Goal: Task Accomplishment & Management: Manage account settings

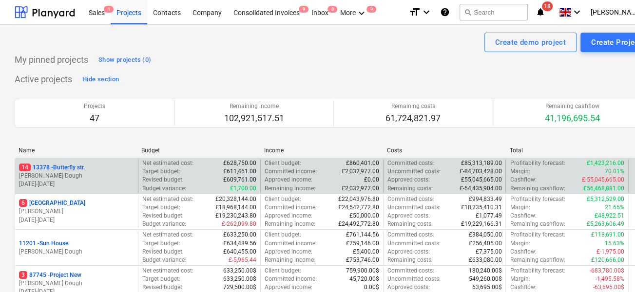
click at [114, 176] on p "[PERSON_NAME] Dough" at bounding box center [76, 176] width 115 height 8
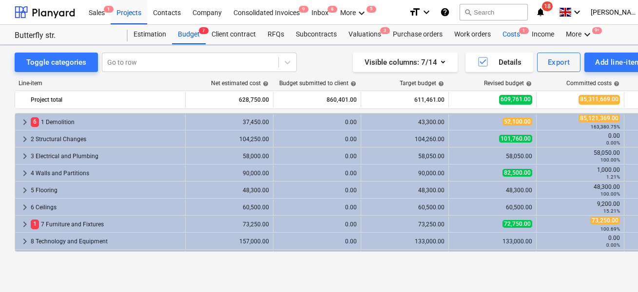
click at [498, 37] on div "Costs 1" at bounding box center [511, 34] width 29 height 19
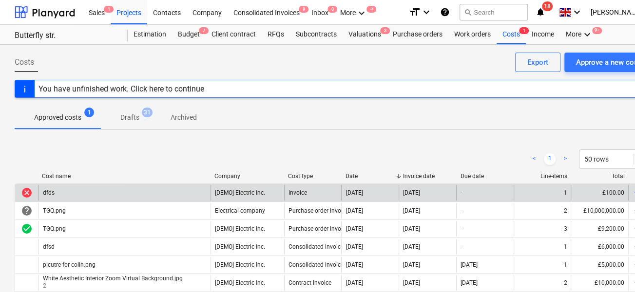
click at [179, 188] on div "dfds" at bounding box center [125, 193] width 172 height 16
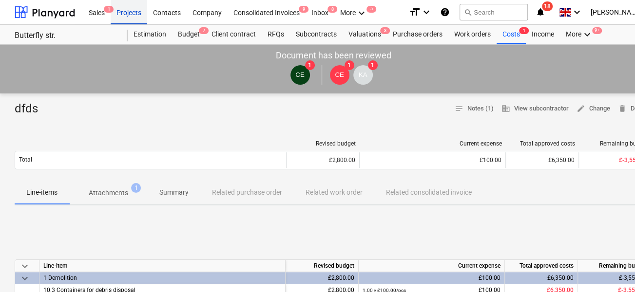
click at [135, 15] on div "Projects" at bounding box center [129, 12] width 37 height 25
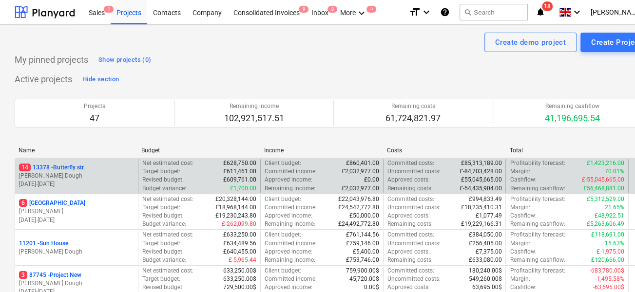
click at [94, 172] on p "[PERSON_NAME] Dough" at bounding box center [76, 176] width 115 height 8
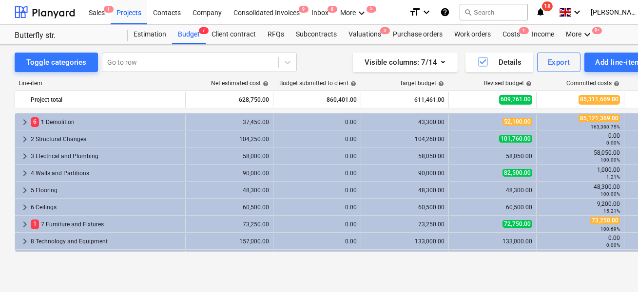
click at [11, 127] on div "Toggle categories Go to row Visible columns : 7/14 Details Export Add line-item…" at bounding box center [333, 158] width 667 height 227
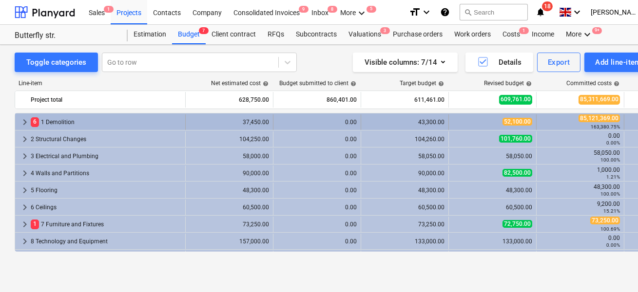
click at [26, 117] on span "keyboard_arrow_right" at bounding box center [25, 122] width 12 height 12
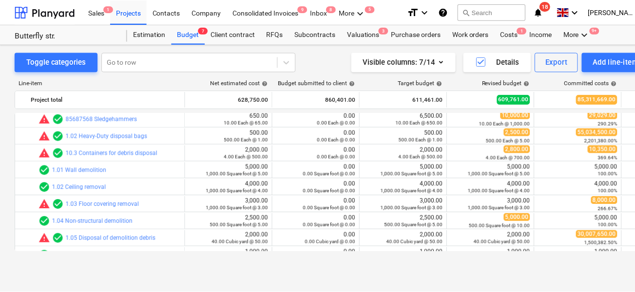
scroll to position [18, 0]
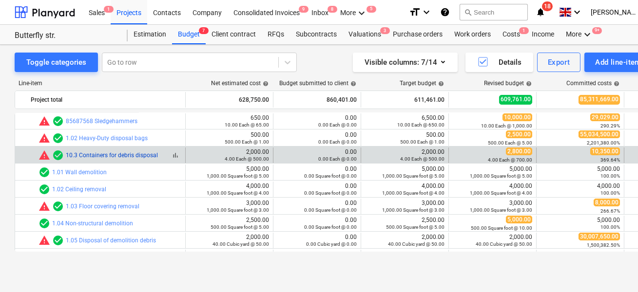
click at [95, 157] on link "10.3 Containers for debris disposal" at bounding box center [112, 155] width 92 height 7
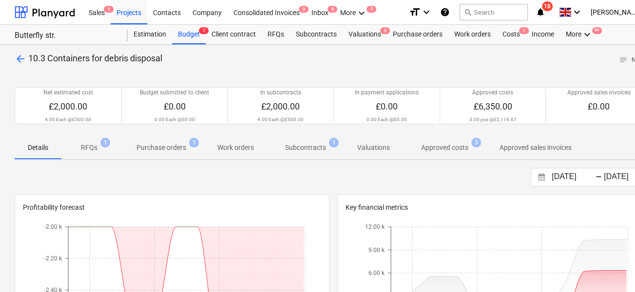
click at [434, 147] on p "Approved costs" at bounding box center [444, 148] width 47 height 10
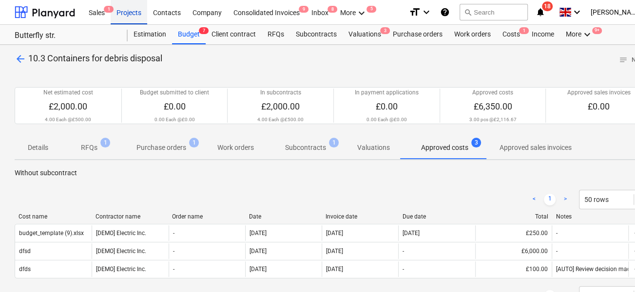
click at [132, 9] on div "Projects" at bounding box center [129, 12] width 37 height 25
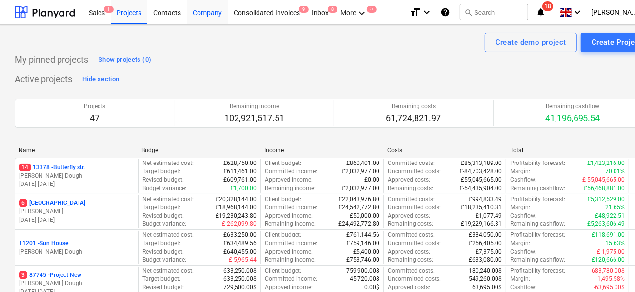
click at [212, 16] on div "Company" at bounding box center [207, 12] width 41 height 25
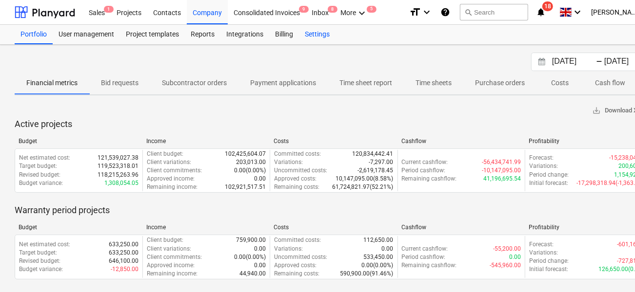
click at [330, 41] on div "Settings" at bounding box center [317, 34] width 37 height 19
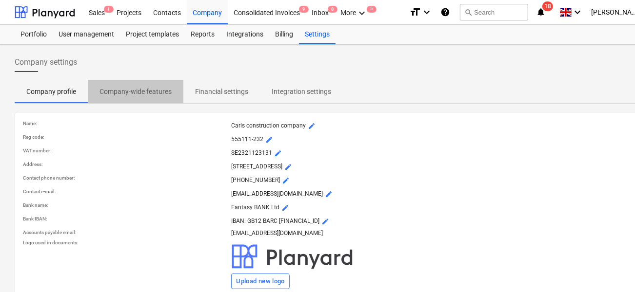
click at [155, 89] on p "Company-wide features" at bounding box center [135, 92] width 72 height 10
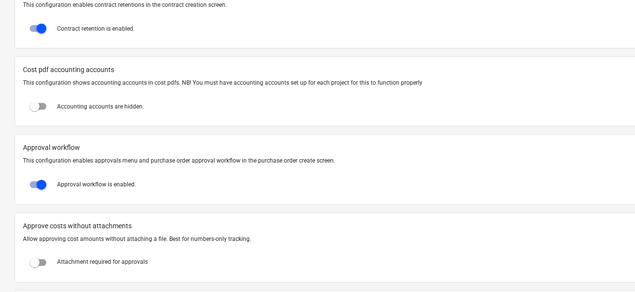
scroll to position [909, 0]
